Goal: Task Accomplishment & Management: Complete application form

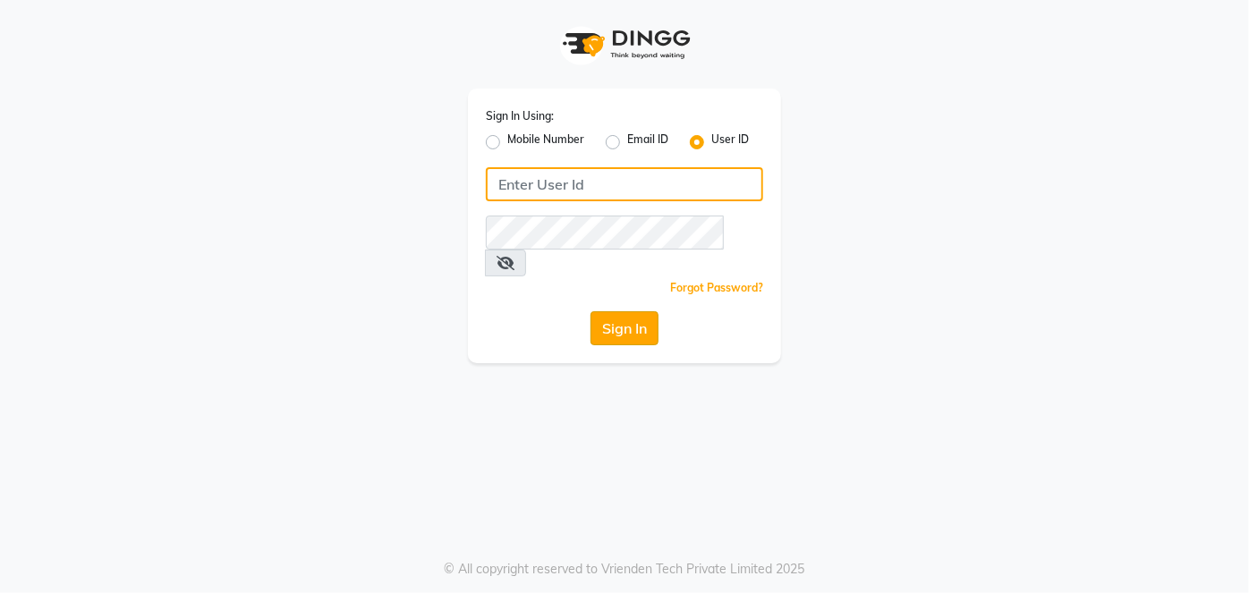
type input "embellishunisexsalon"
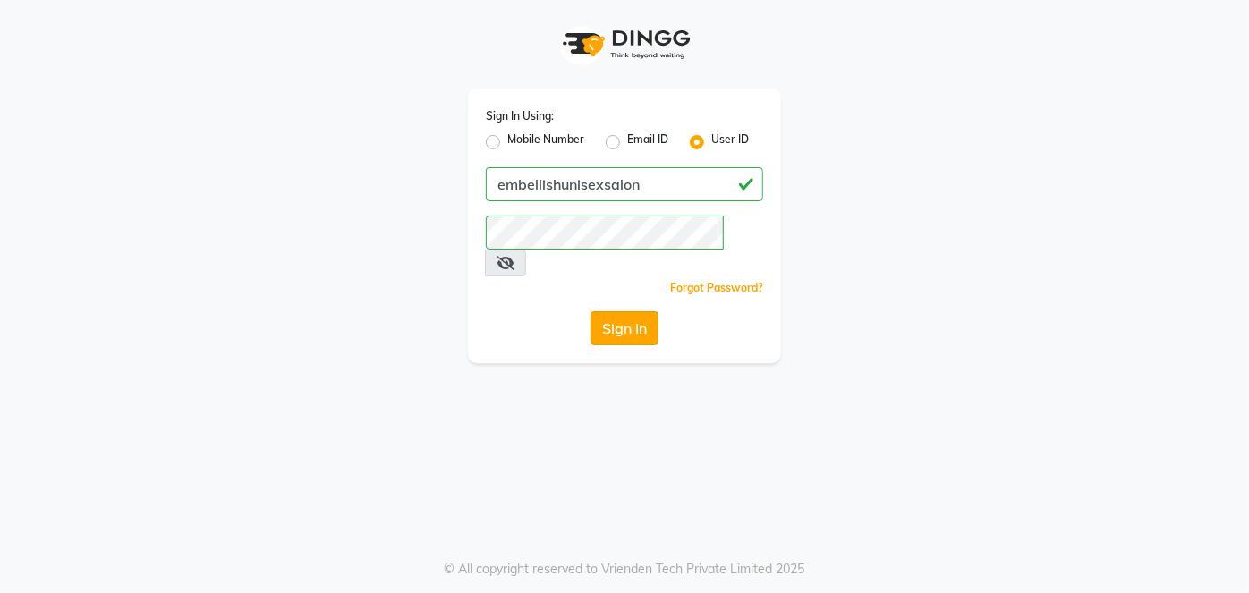
click at [631, 311] on button "Sign In" at bounding box center [625, 328] width 68 height 34
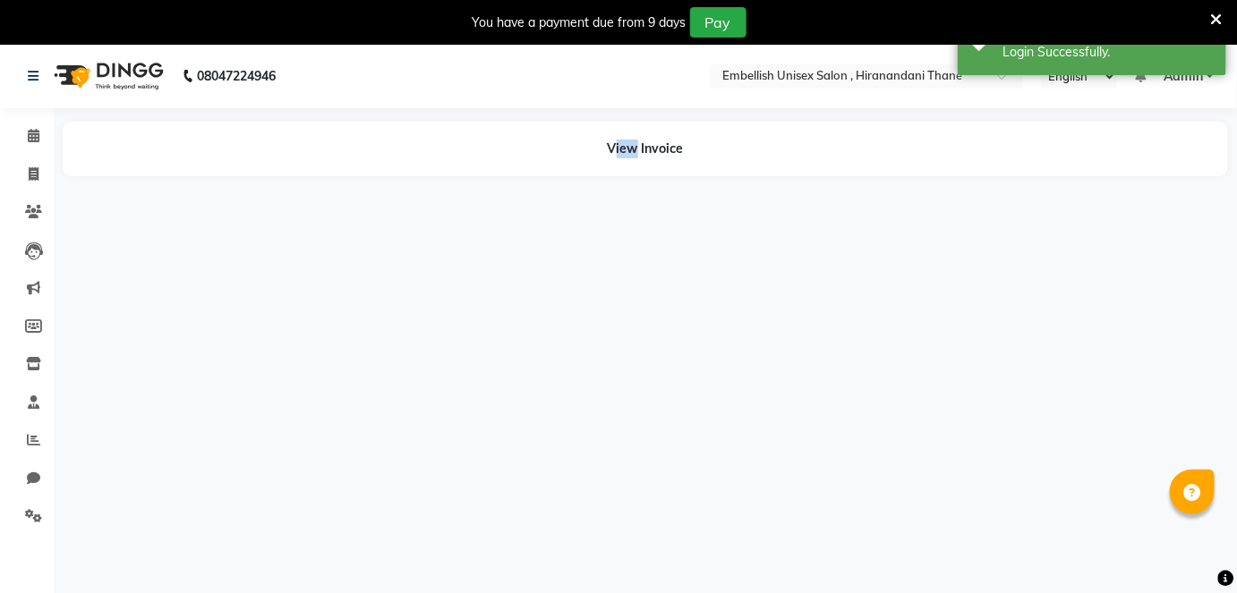
drag, startPoint x: 631, startPoint y: 301, endPoint x: 281, endPoint y: 221, distance: 358.9
click at [281, 221] on div "08047224946 Select Location × Embellish Unisex Salon , Hiranandani Thane Englis…" at bounding box center [618, 340] width 1237 height 593
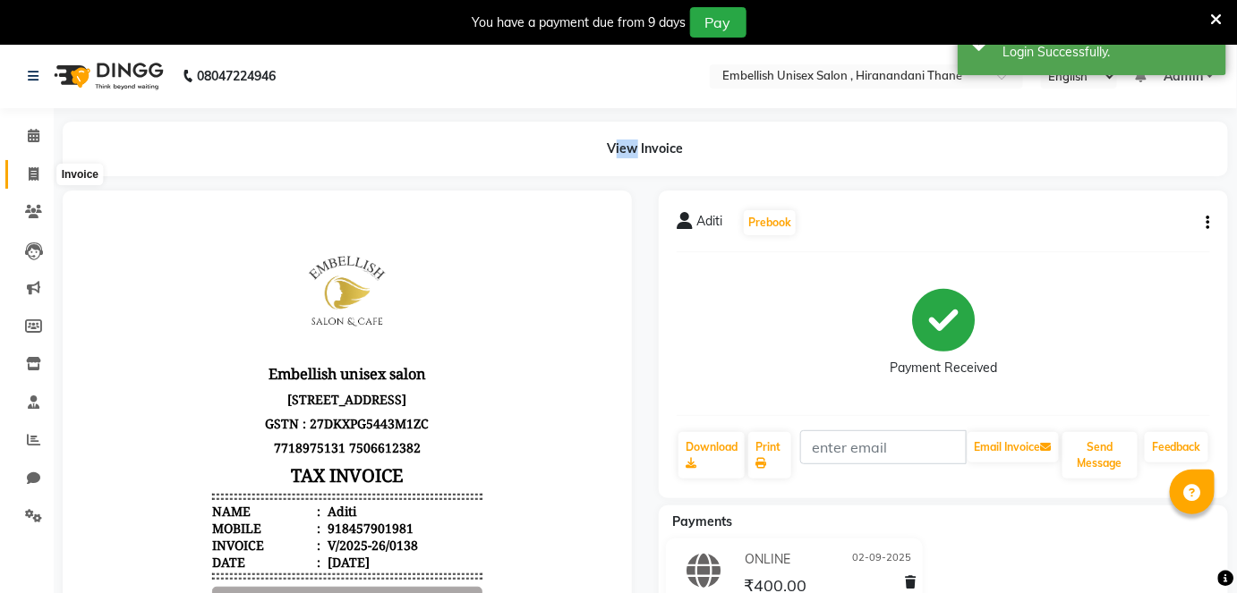
click at [30, 176] on icon at bounding box center [34, 173] width 10 height 13
select select "service"
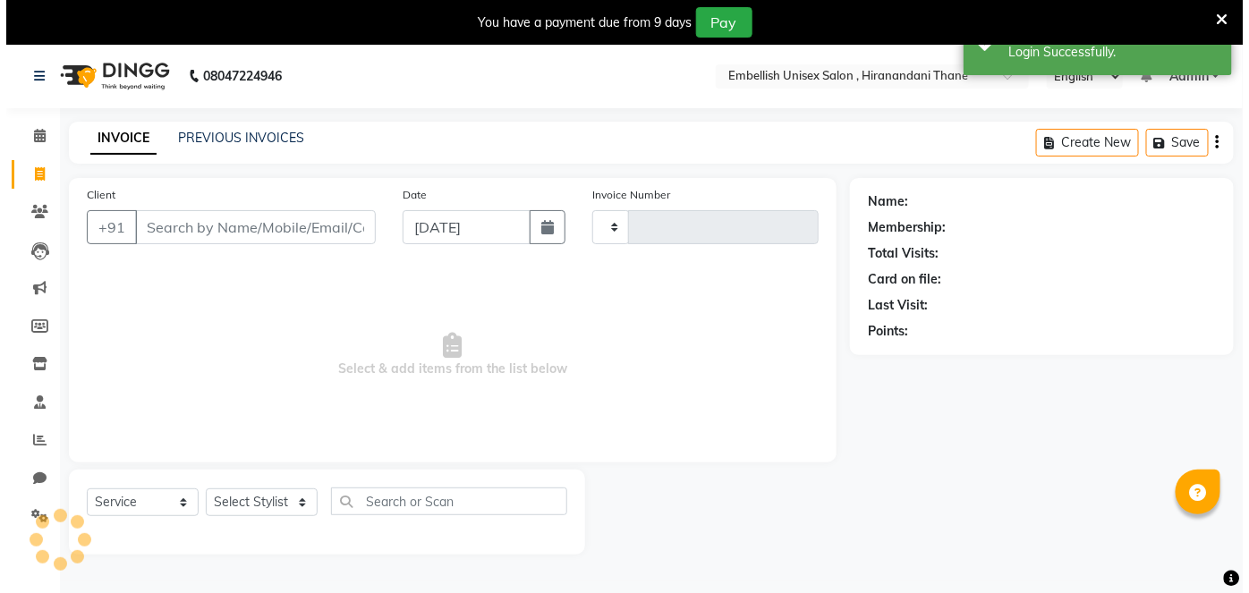
scroll to position [43, 0]
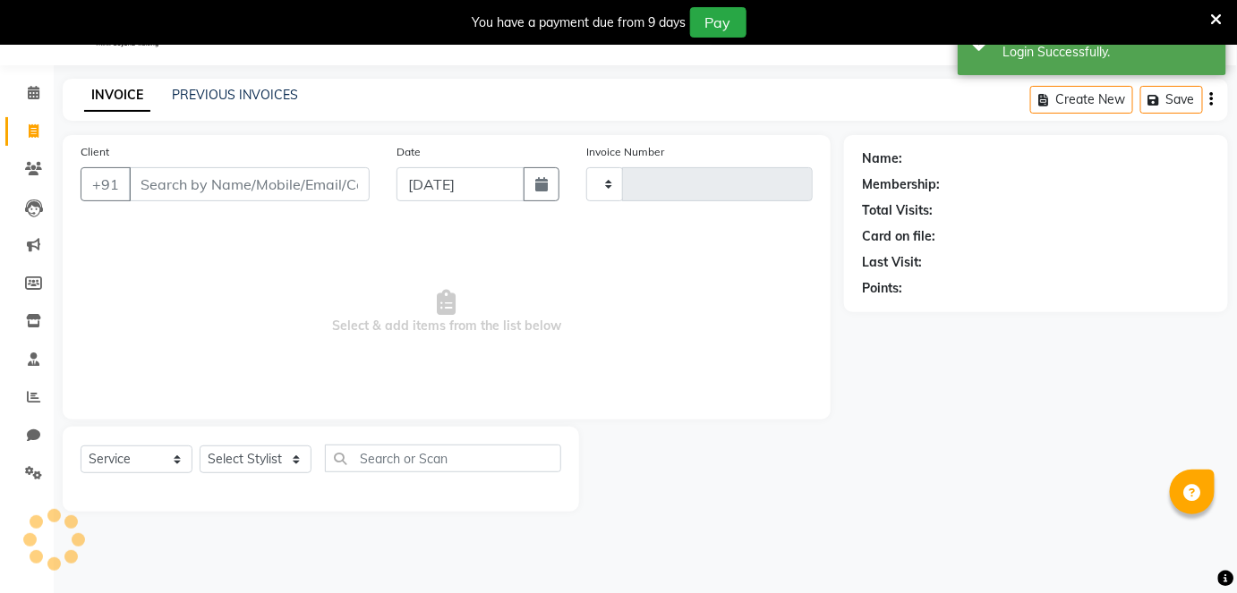
type input "0139"
select select "8665"
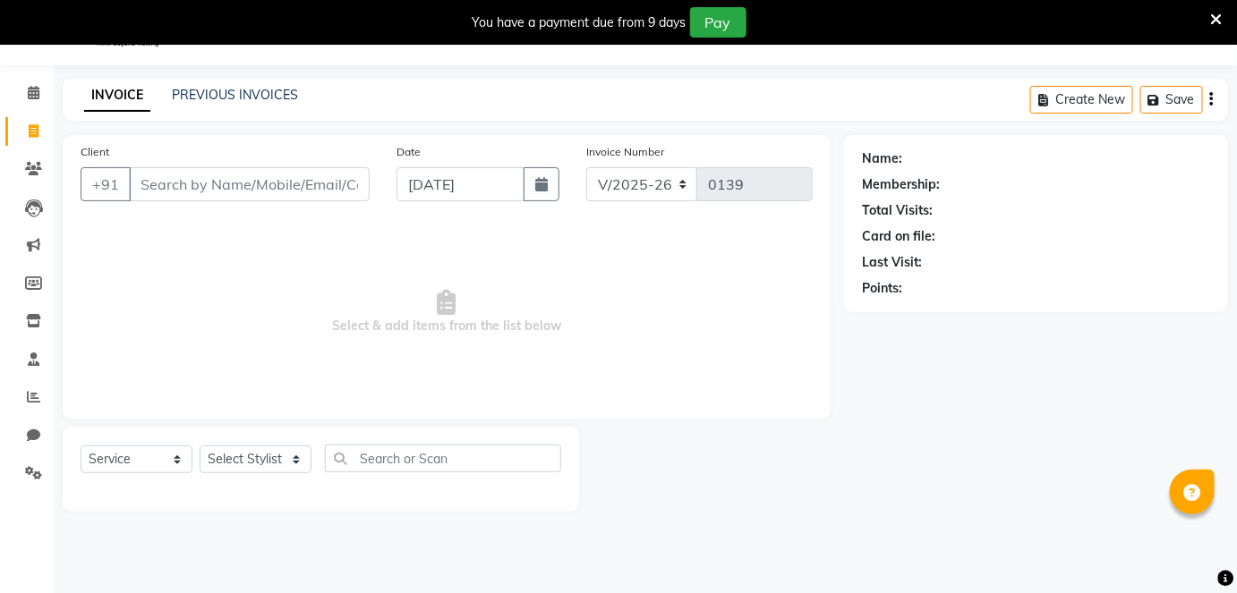
click at [179, 186] on input "Client" at bounding box center [249, 184] width 241 height 34
type input "7710055219"
click at [345, 186] on span "Add Client" at bounding box center [323, 184] width 71 height 18
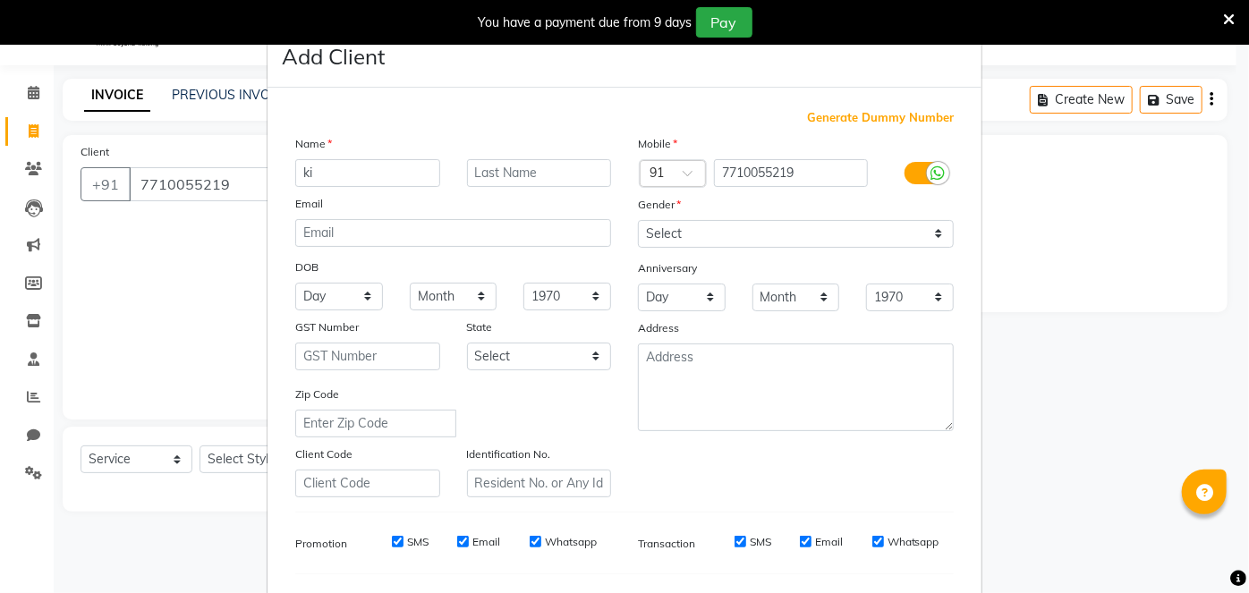
type input "k"
type input "Kiran"
click at [487, 176] on input "text" at bounding box center [539, 173] width 145 height 28
type input "m"
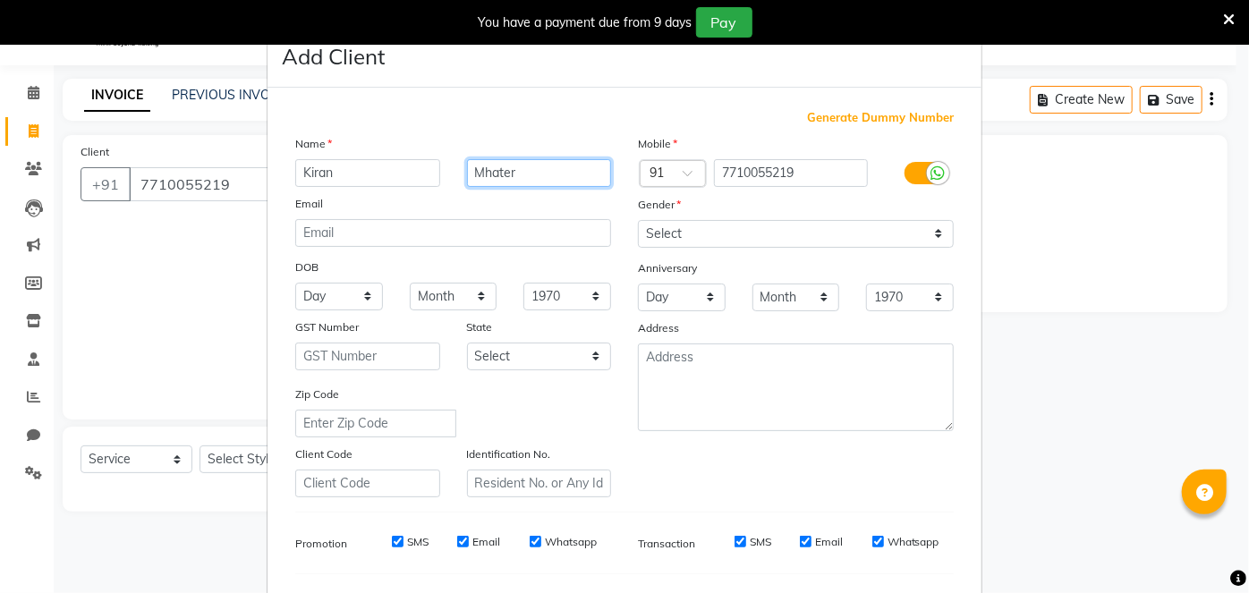
type input "Mhater"
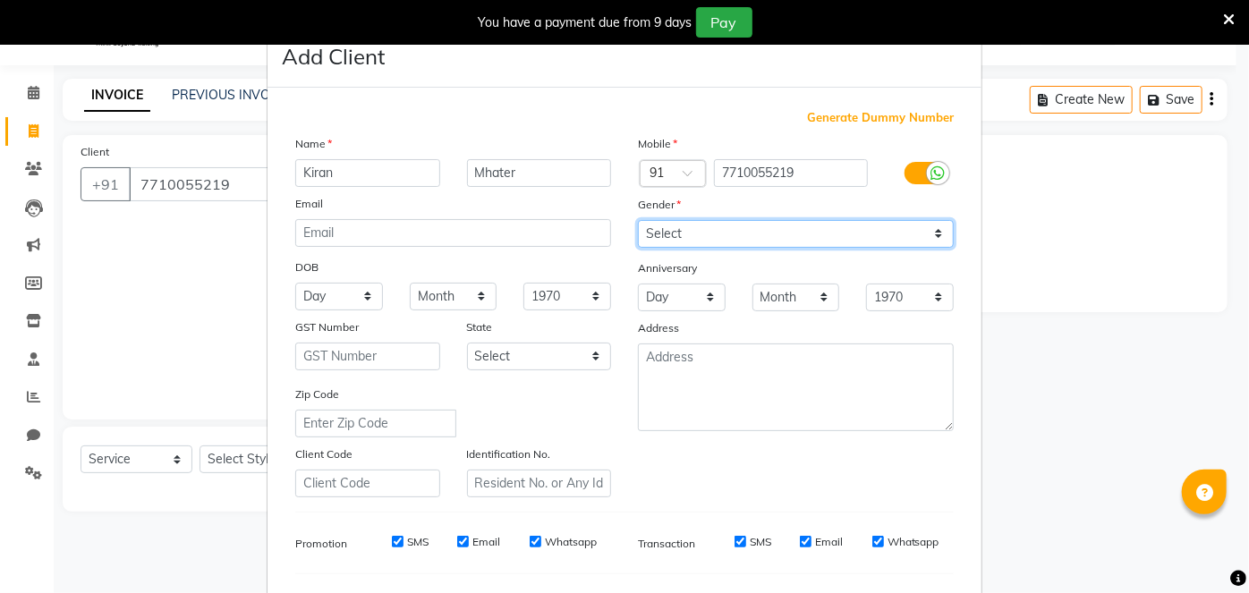
click at [933, 231] on select "Select [DEMOGRAPHIC_DATA] [DEMOGRAPHIC_DATA] Other Prefer Not To Say" at bounding box center [796, 234] width 316 height 28
select select "[DEMOGRAPHIC_DATA]"
click at [638, 220] on select "Select [DEMOGRAPHIC_DATA] [DEMOGRAPHIC_DATA] Other Prefer Not To Say" at bounding box center [796, 234] width 316 height 28
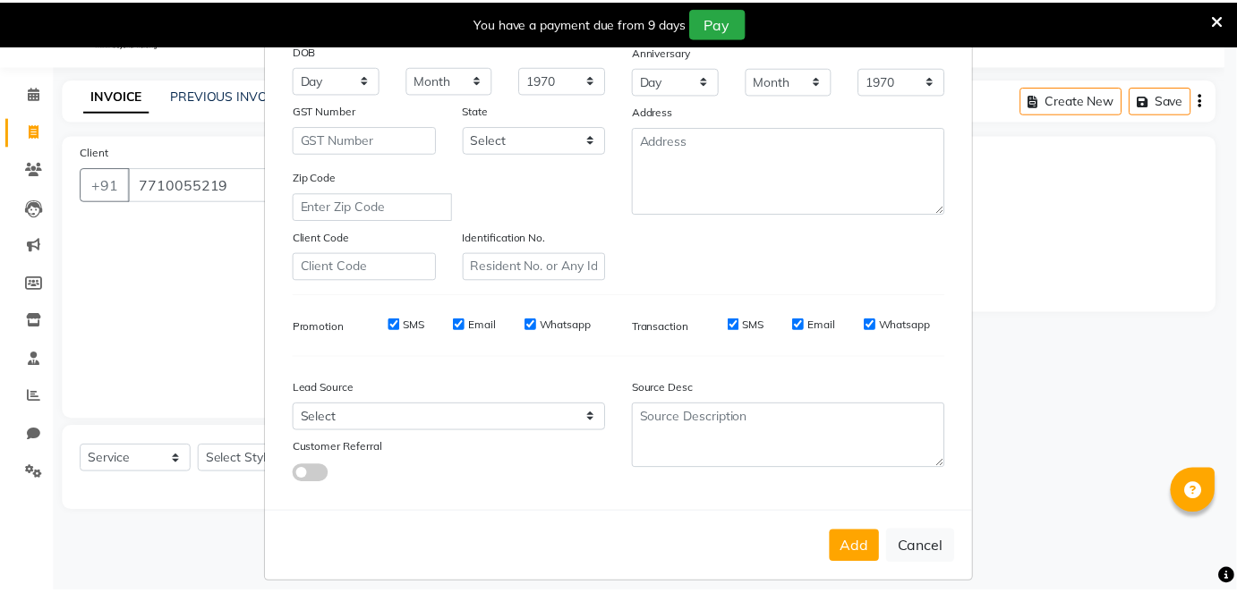
scroll to position [231, 0]
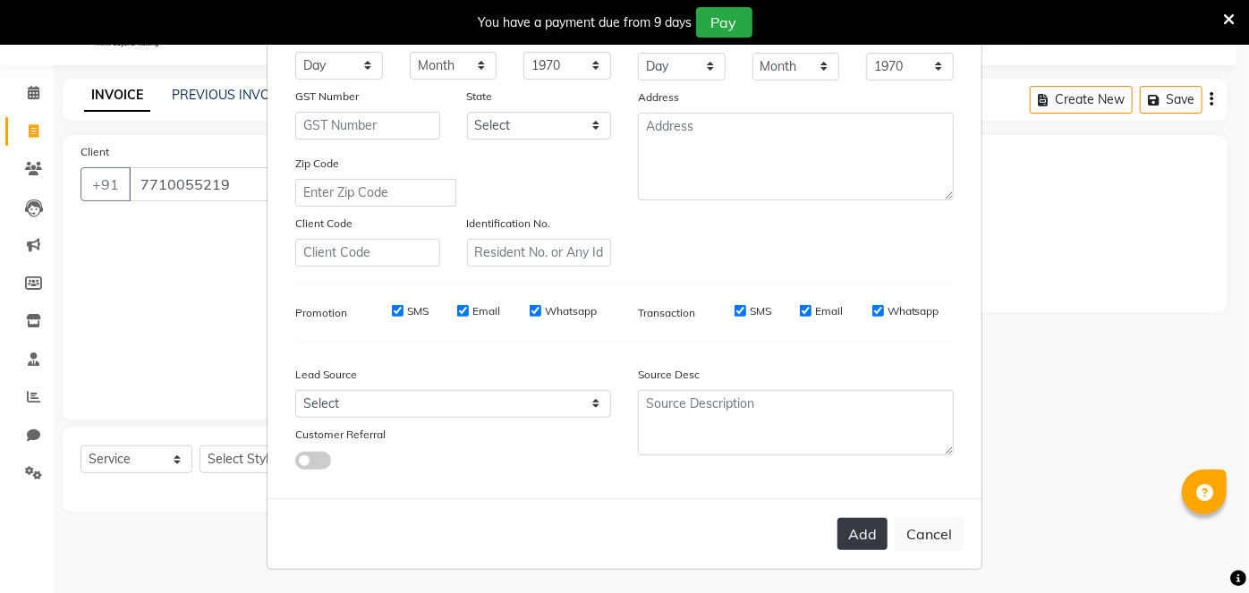
click at [852, 532] on button "Add" at bounding box center [863, 534] width 50 height 32
select select
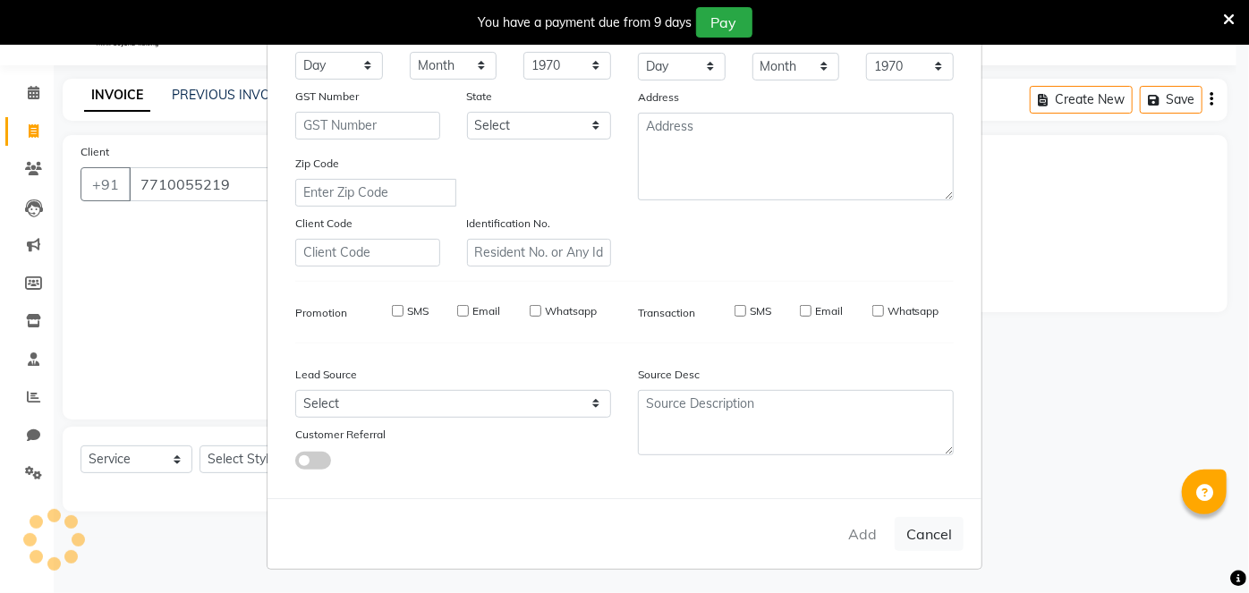
select select
checkbox input "false"
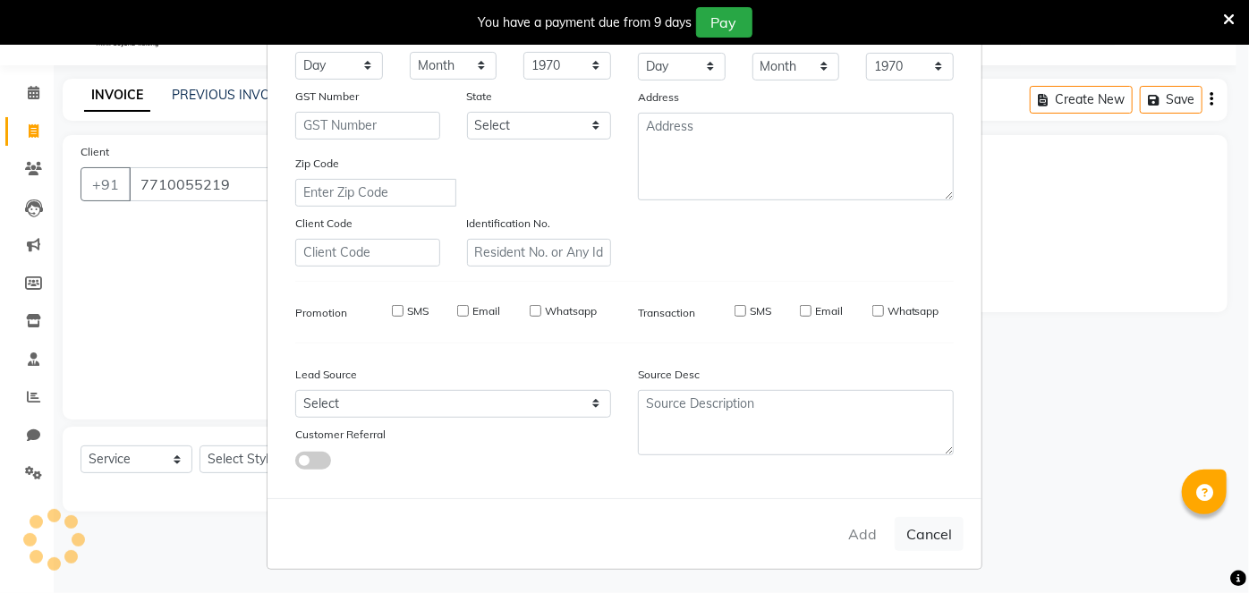
checkbox input "false"
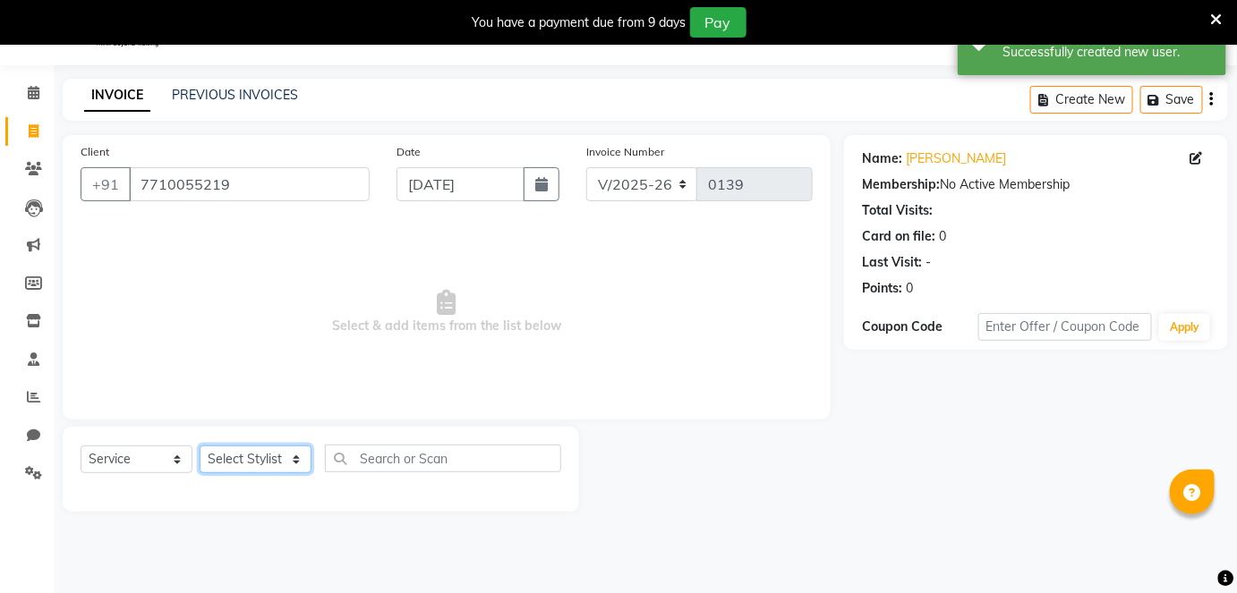
click at [294, 455] on select "Select Stylist [PERSON_NAME] Poonam Samir Tappu [PERSON_NAME]" at bounding box center [256, 460] width 112 height 28
select select "87270"
click at [200, 446] on select "Select Stylist [PERSON_NAME] Poonam Samir Tappu [PERSON_NAME]" at bounding box center [256, 460] width 112 height 28
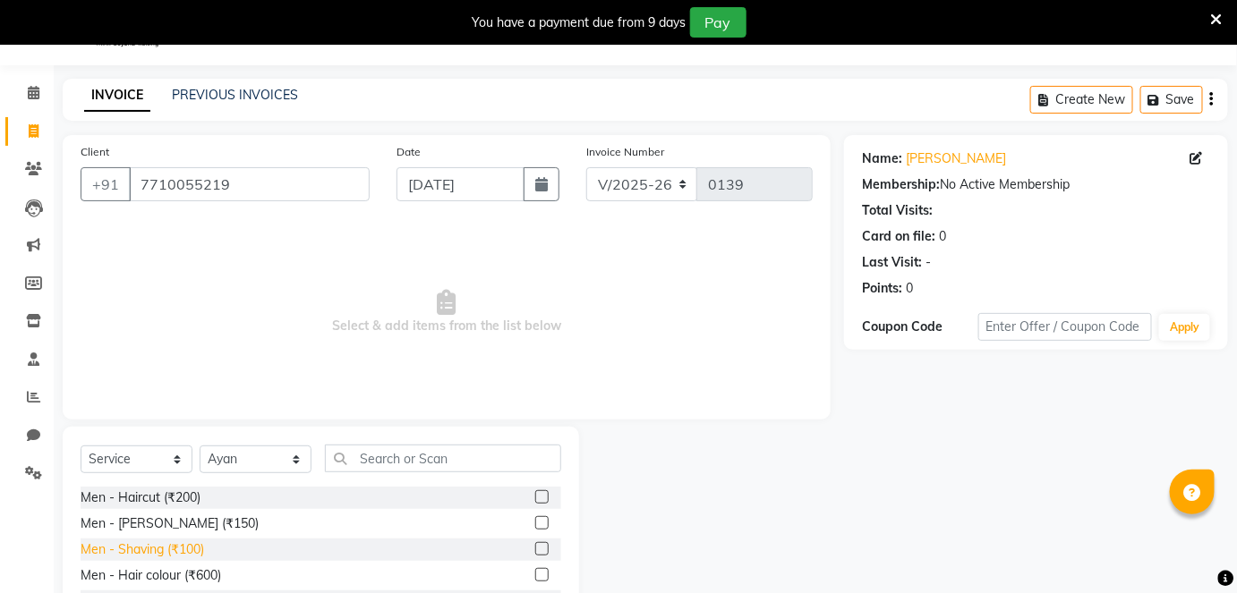
click at [195, 548] on div "Men - Shaving (₹100)" at bounding box center [143, 550] width 124 height 19
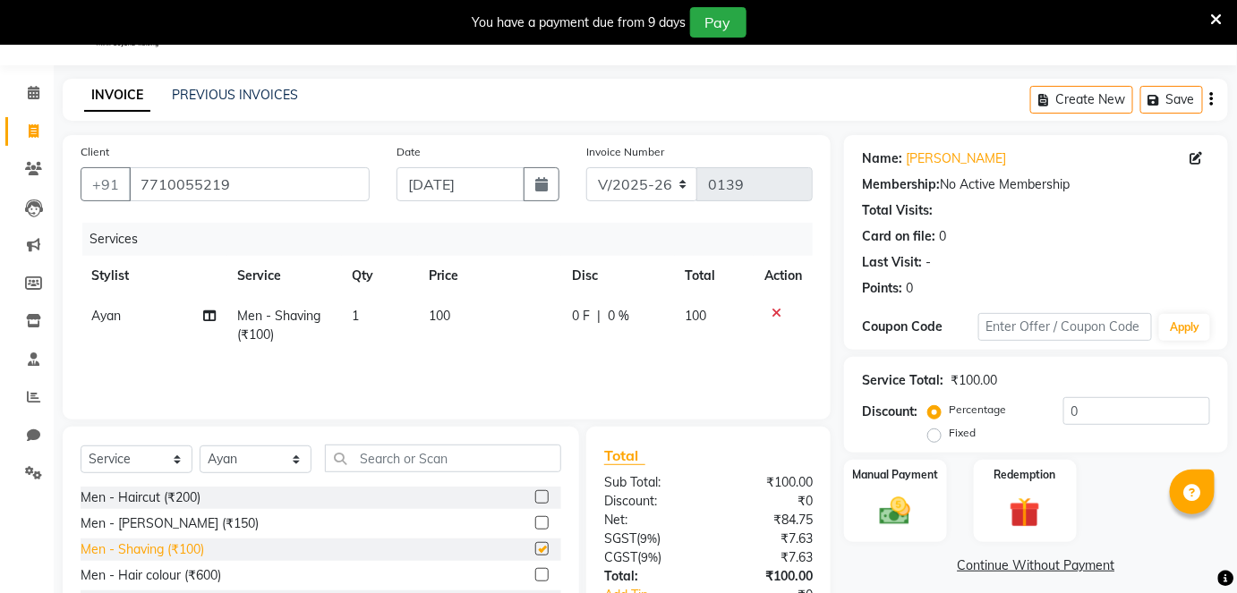
checkbox input "false"
click at [884, 517] on img at bounding box center [895, 511] width 52 height 37
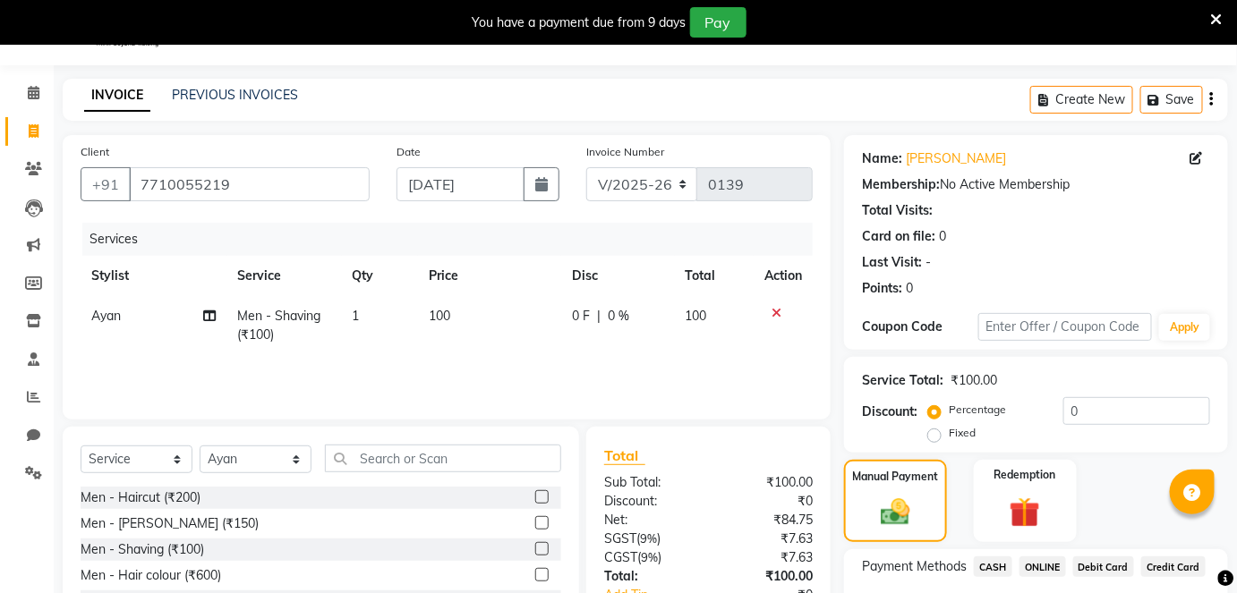
click at [1037, 561] on span "ONLINE" at bounding box center [1042, 567] width 47 height 21
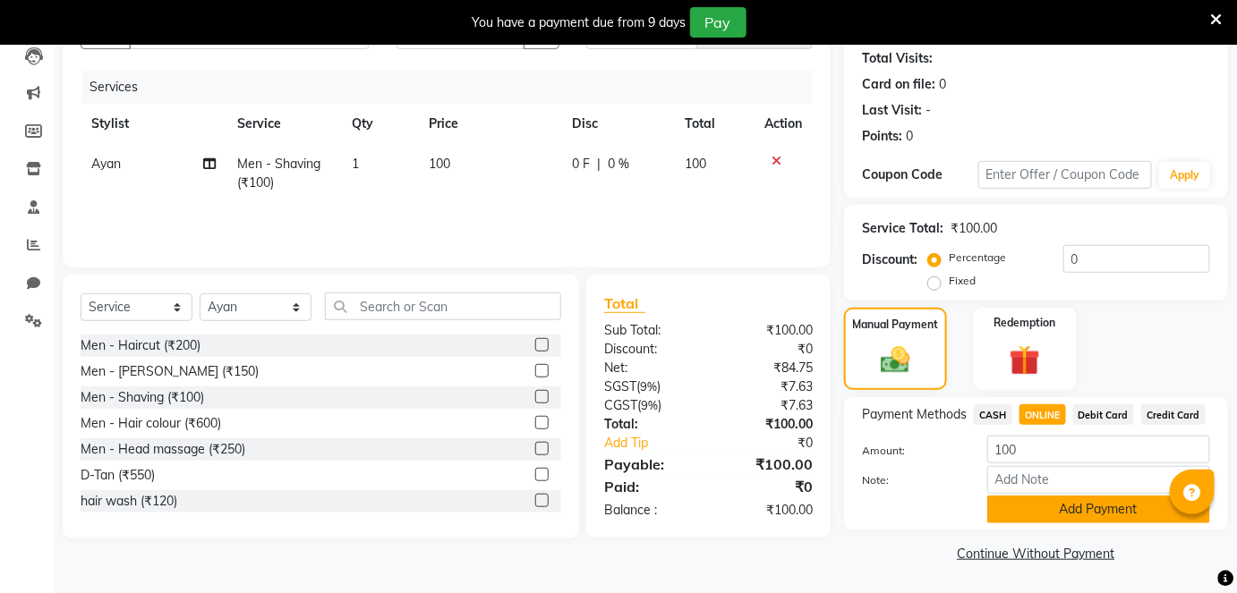
click at [1052, 501] on button "Add Payment" at bounding box center [1098, 510] width 223 height 28
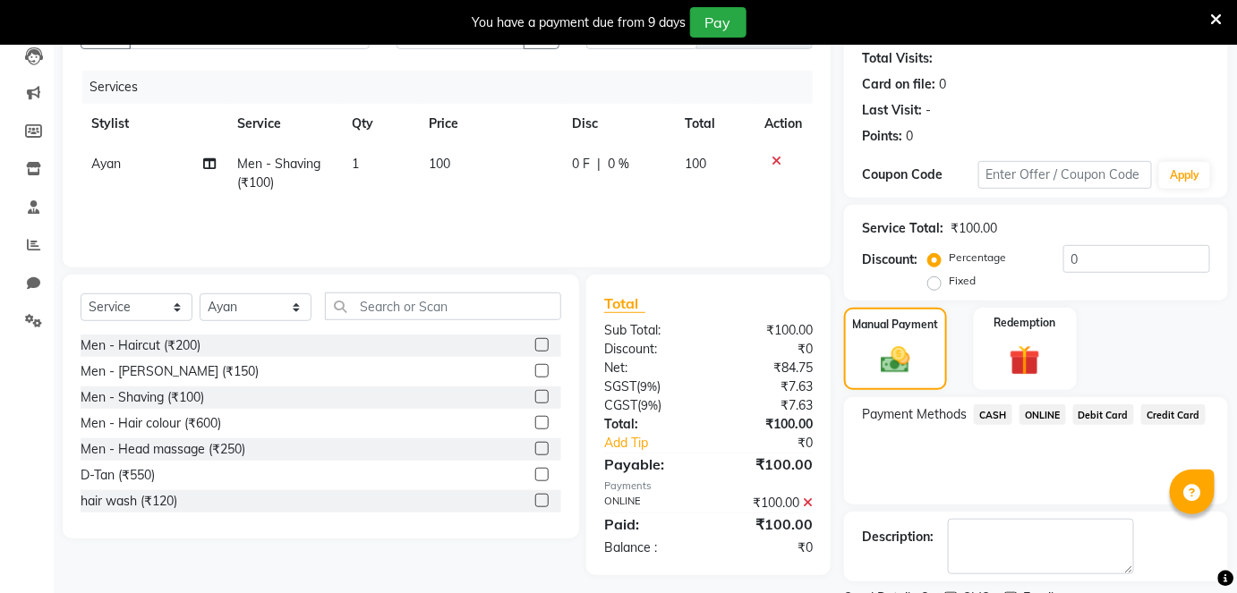
scroll to position [269, 0]
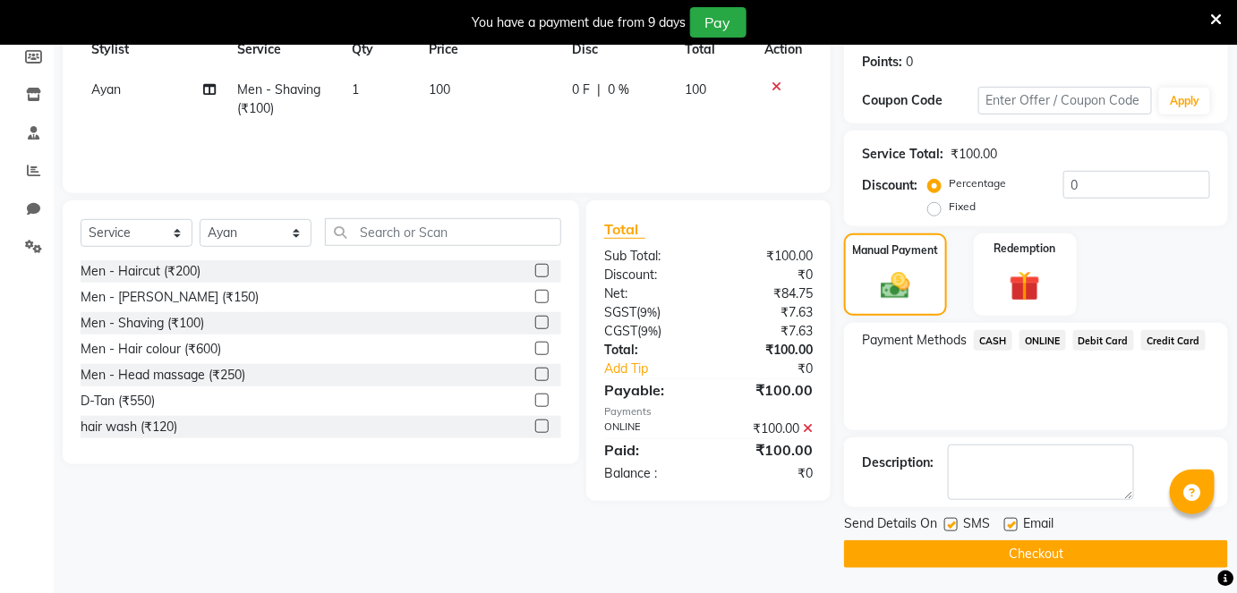
click at [1050, 553] on button "Checkout" at bounding box center [1036, 555] width 384 height 28
